Goal: Find specific page/section: Find specific page/section

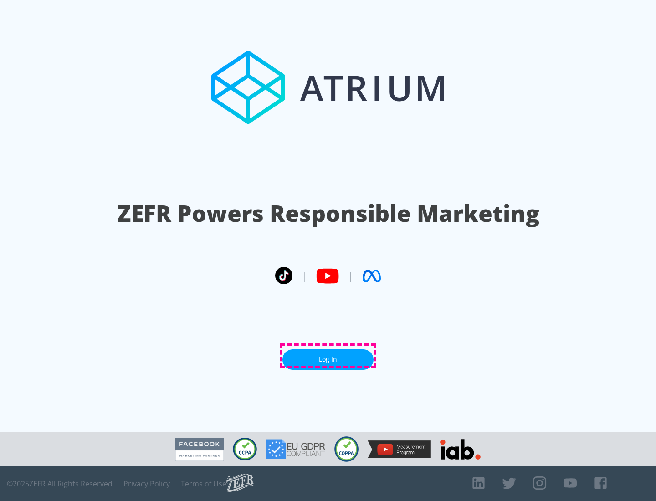
click at [328, 356] on link "Log In" at bounding box center [327, 359] width 91 height 21
